Goal: Task Accomplishment & Management: Use online tool/utility

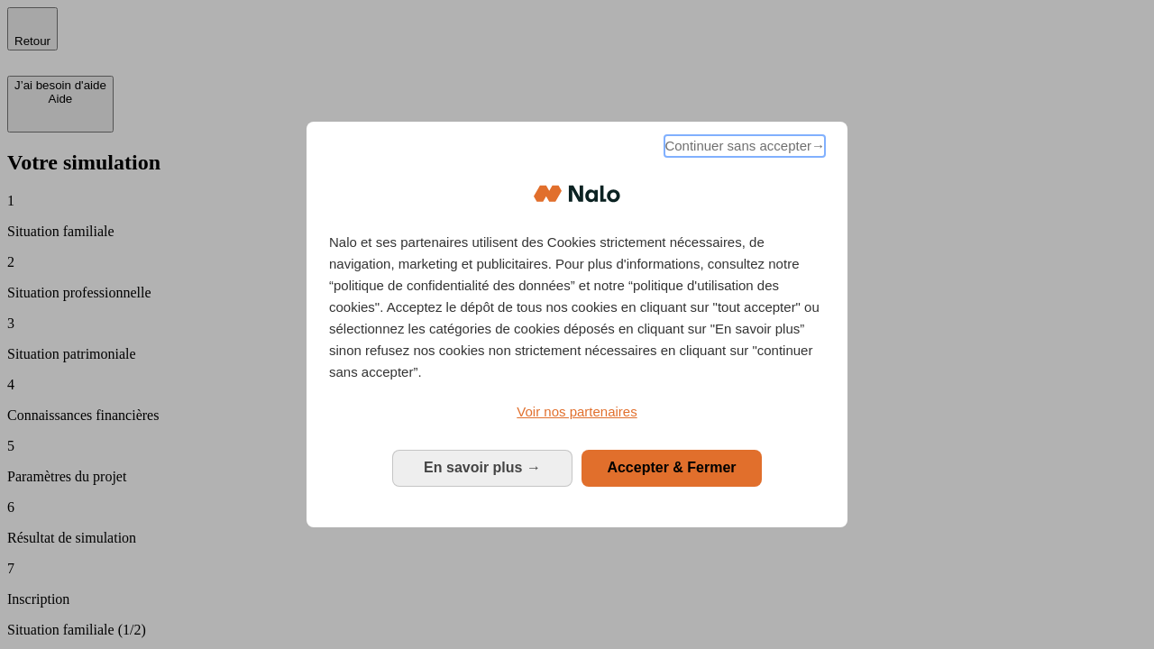
click at [743, 149] on span "Continuer sans accepter →" at bounding box center [744, 146] width 160 height 22
